Goal: Information Seeking & Learning: Understand process/instructions

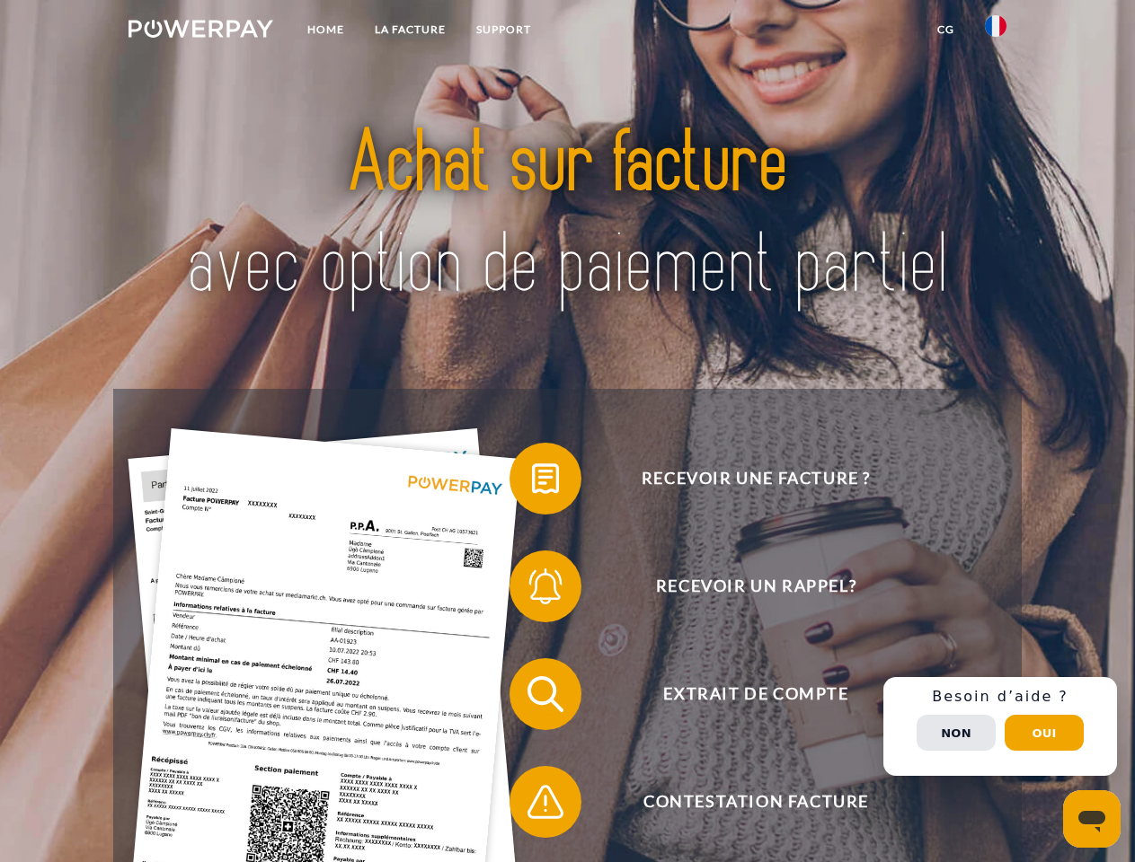
click at [200, 31] on img at bounding box center [200, 29] width 145 height 18
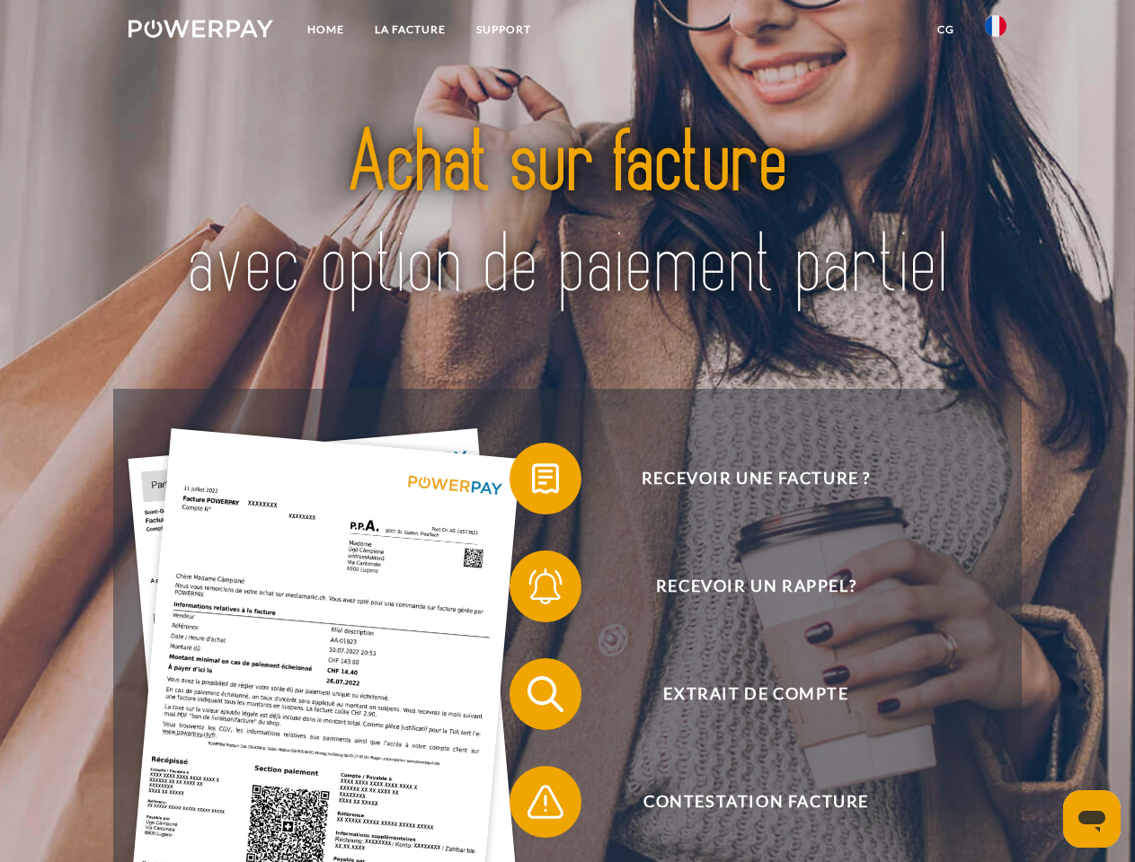
click at [995, 31] on img at bounding box center [996, 26] width 22 height 22
click at [945, 30] on link "CG" at bounding box center [946, 29] width 48 height 32
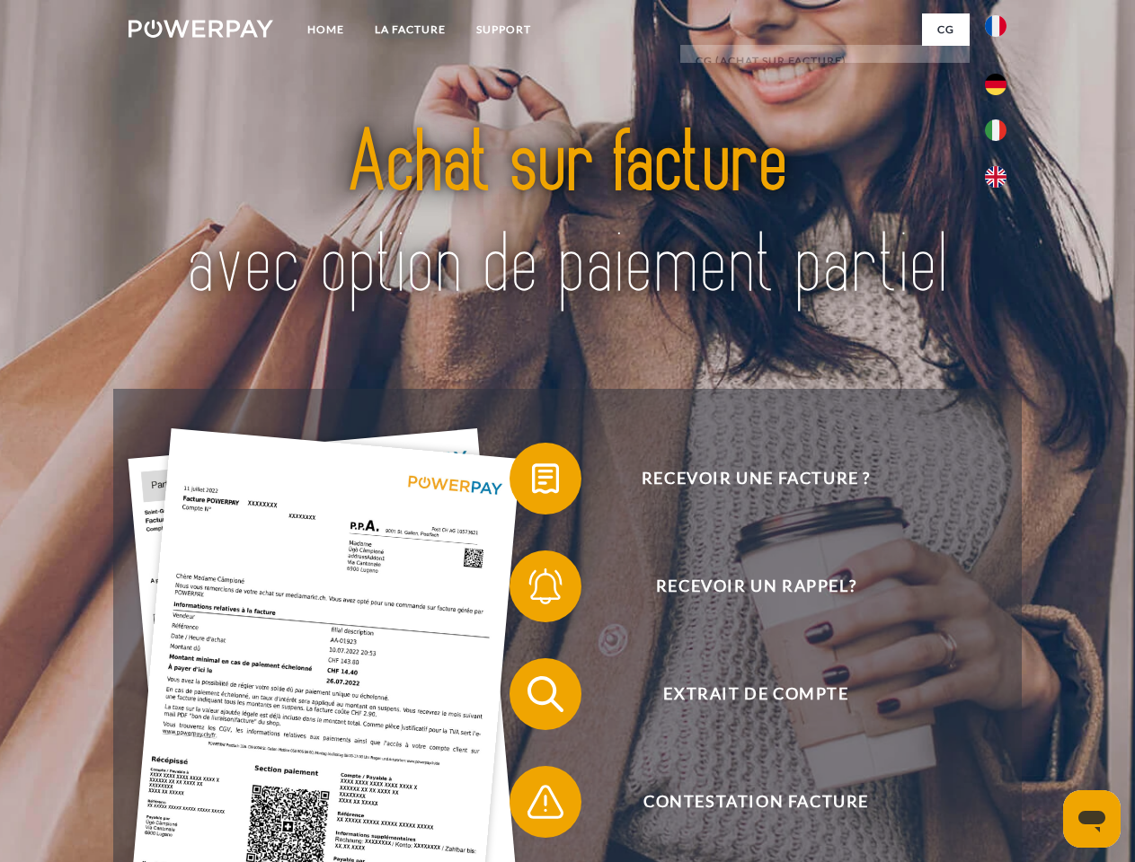
click at [532, 482] on span at bounding box center [518, 479] width 90 height 90
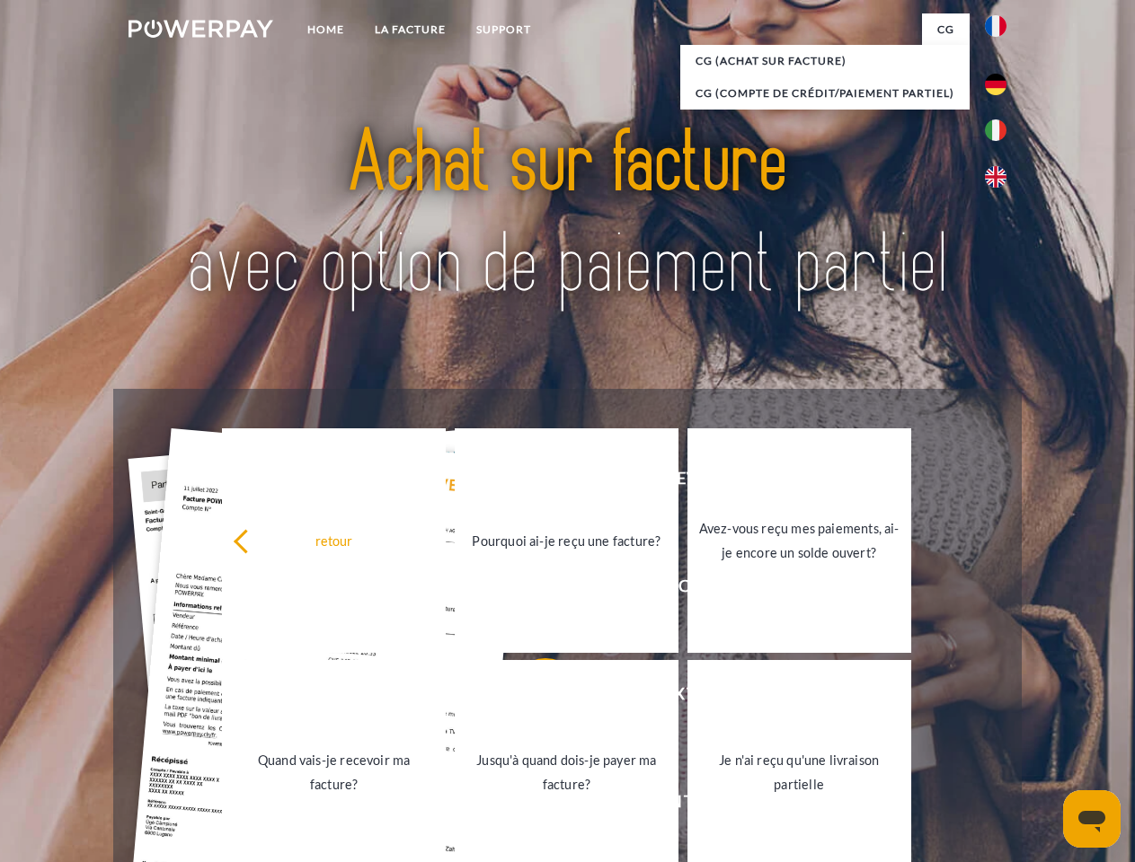
click at [532, 590] on div "retour Pourquoi ai-je reçu une facture? Avez-vous reçu mes paiements, ai-je enc…" at bounding box center [567, 657] width 726 height 464
click at [532, 698] on link "Jusqu'à quand dois-je payer ma facture?" at bounding box center [567, 772] width 224 height 225
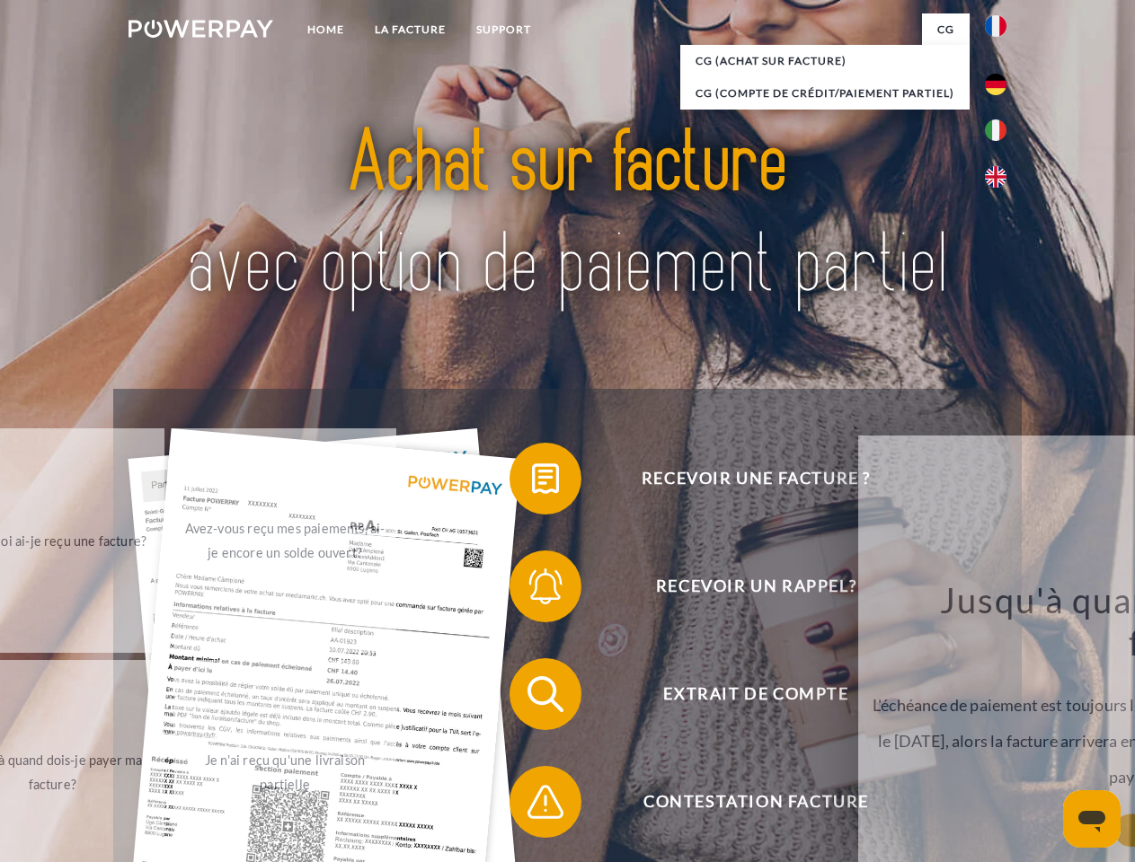
click at [532, 806] on span at bounding box center [518, 802] width 90 height 90
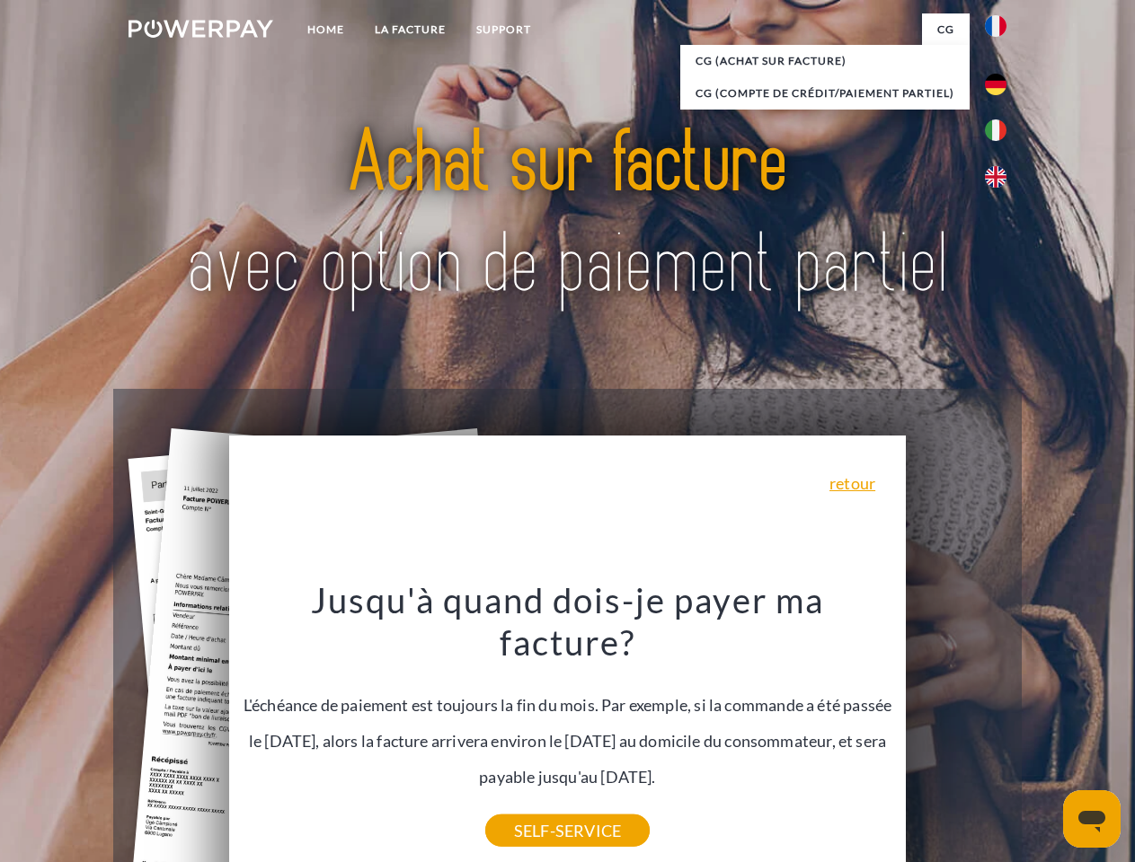
click at [1000, 727] on div "Recevoir une facture ? Recevoir un rappel? Extrait de compte retour" at bounding box center [566, 748] width 907 height 719
click at [956, 730] on span "Extrait de compte" at bounding box center [755, 694] width 440 height 72
click at [1044, 733] on header "Home LA FACTURE Support" at bounding box center [567, 620] width 1135 height 1241
